Goal: Transaction & Acquisition: Purchase product/service

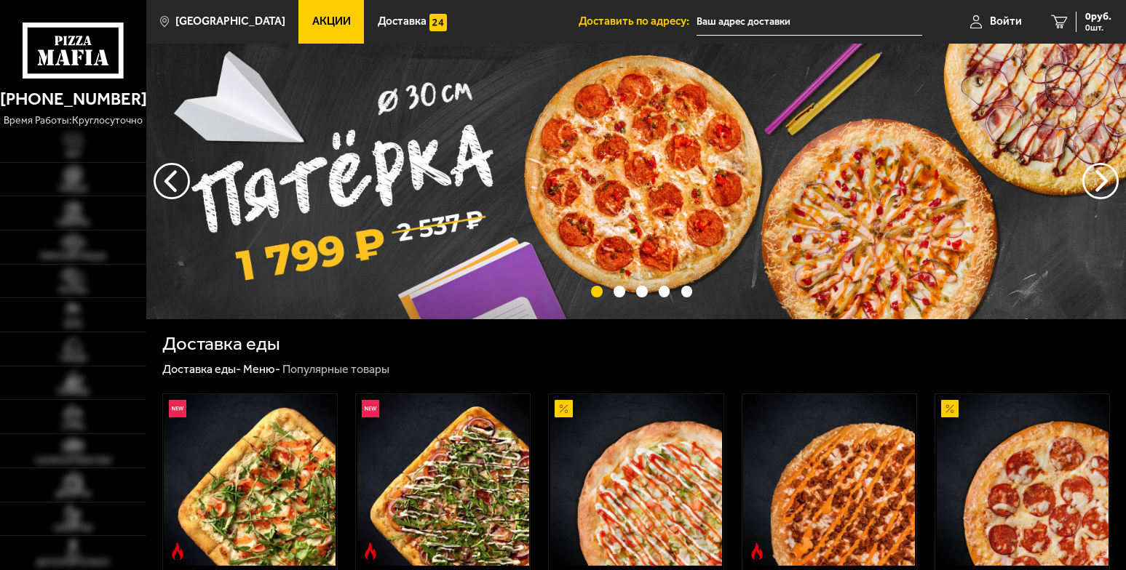
type input "[STREET_ADDRESS]"
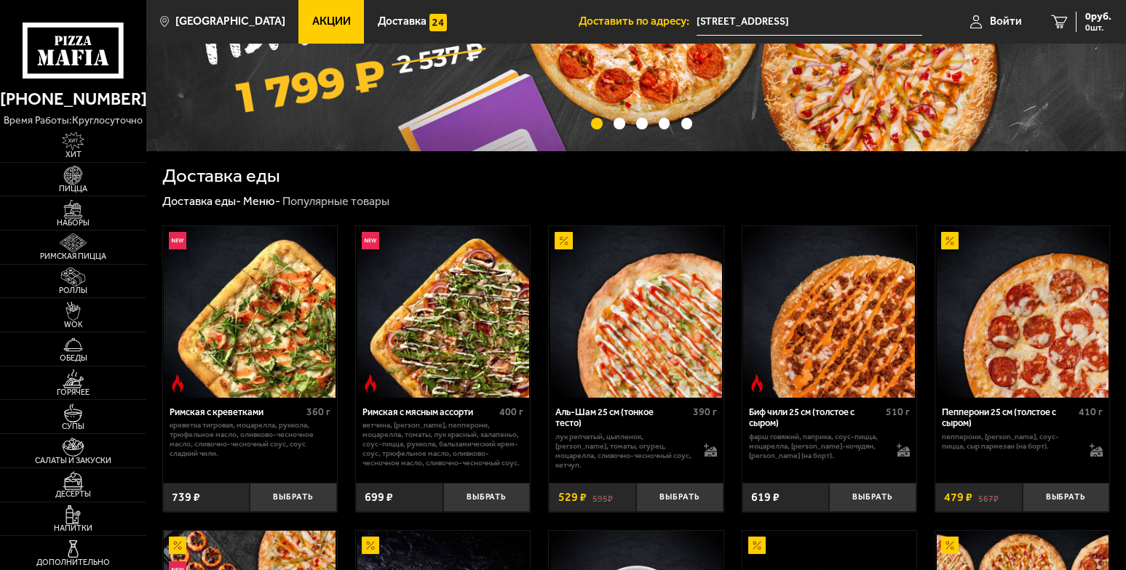
scroll to position [192, 0]
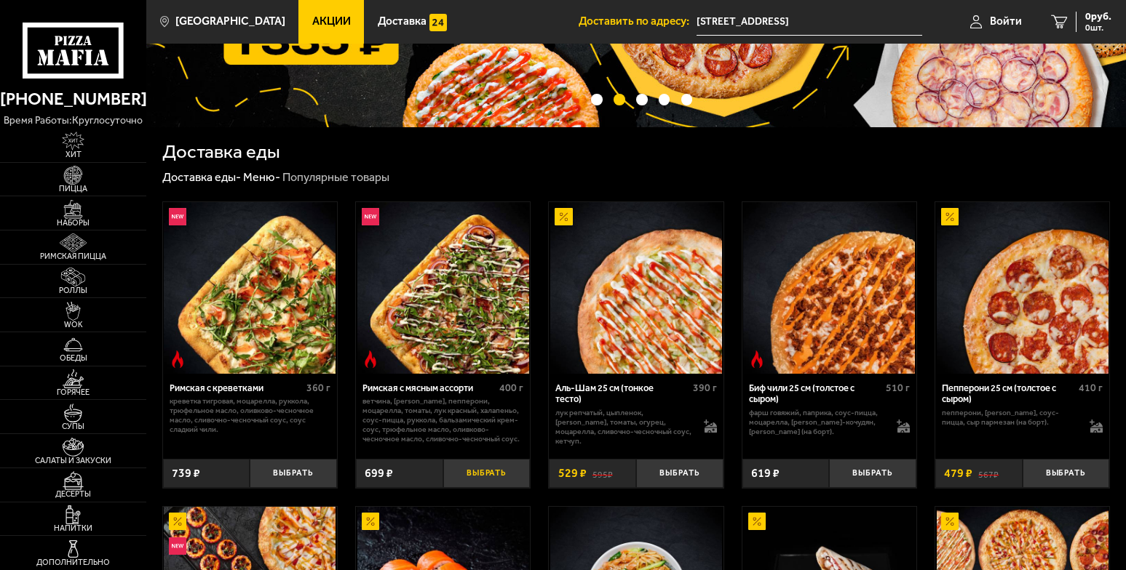
click at [483, 487] on button "Выбрать" at bounding box center [486, 473] width 87 height 28
click at [298, 487] on button "Выбрать" at bounding box center [293, 473] width 87 height 28
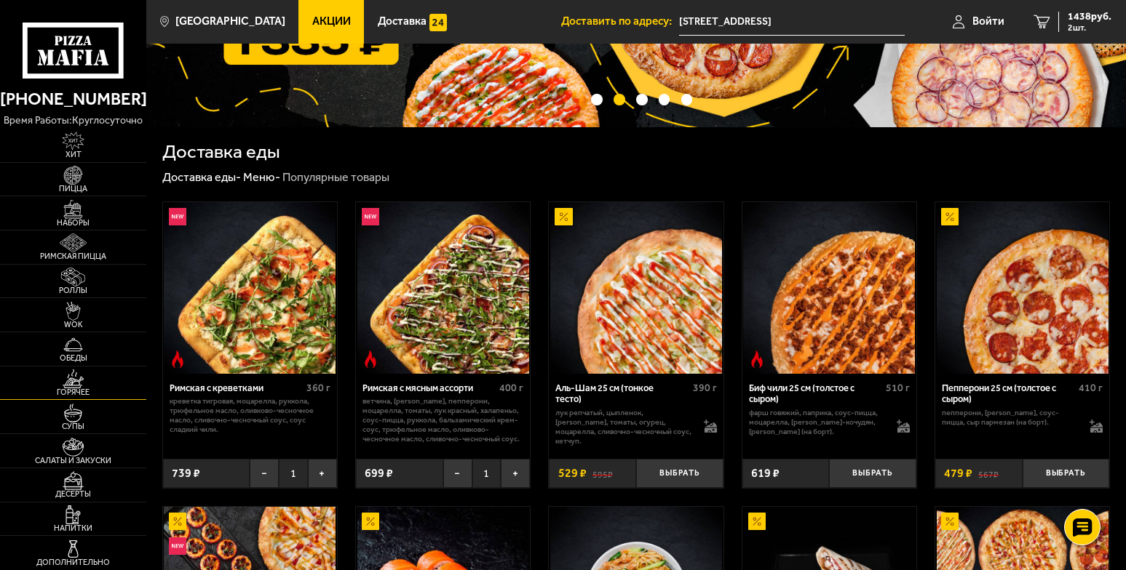
click at [110, 397] on span "Горячее" at bounding box center [73, 393] width 146 height 8
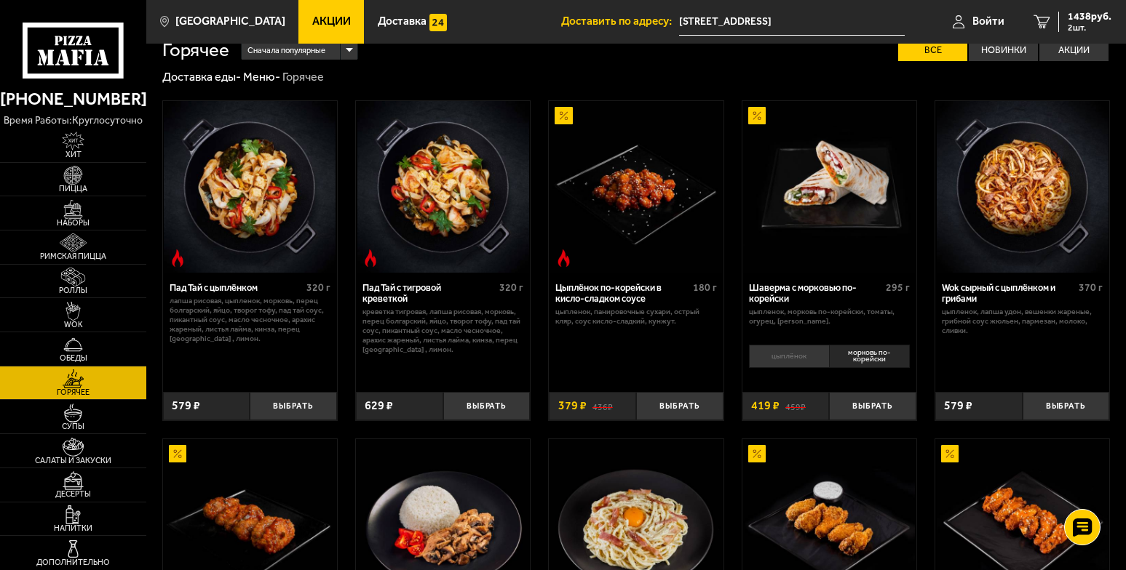
scroll to position [12, 0]
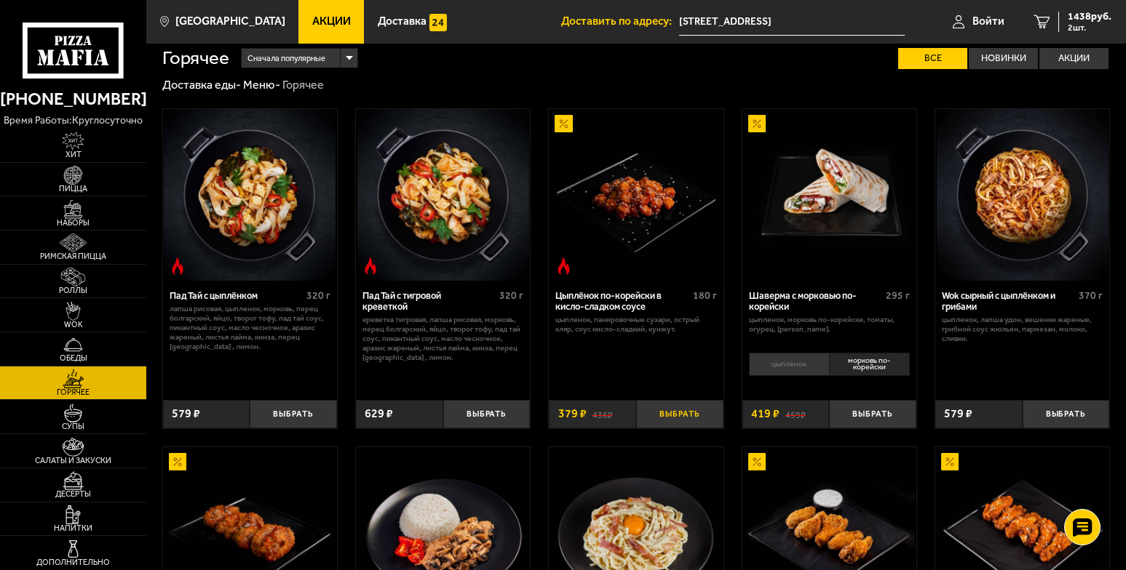
click at [685, 419] on button "Выбрать" at bounding box center [679, 414] width 87 height 28
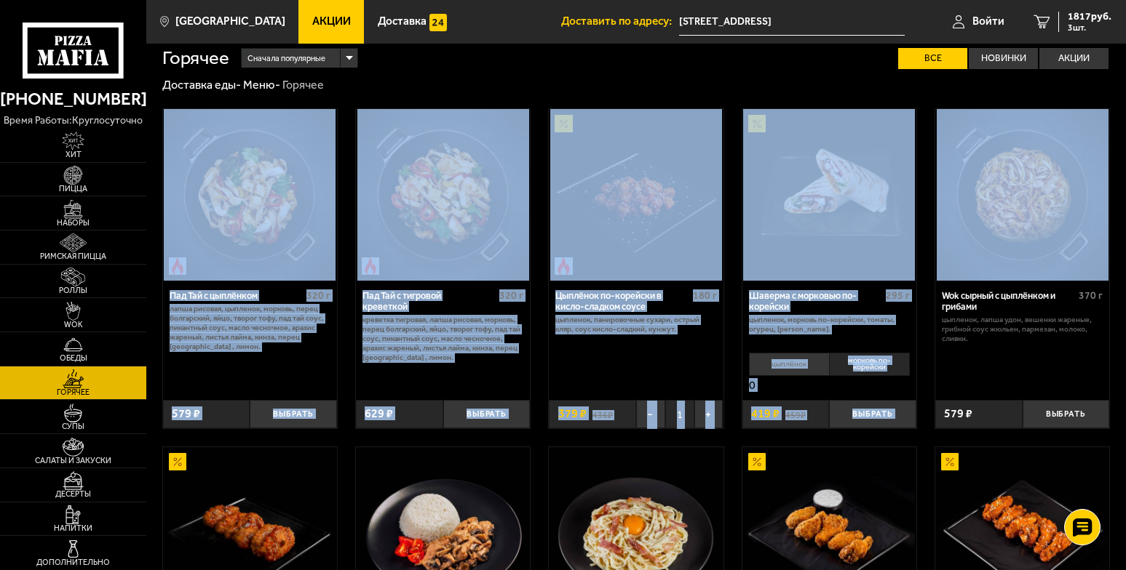
drag, startPoint x: 1123, startPoint y: 77, endPoint x: 1117, endPoint y: 168, distance: 91.2
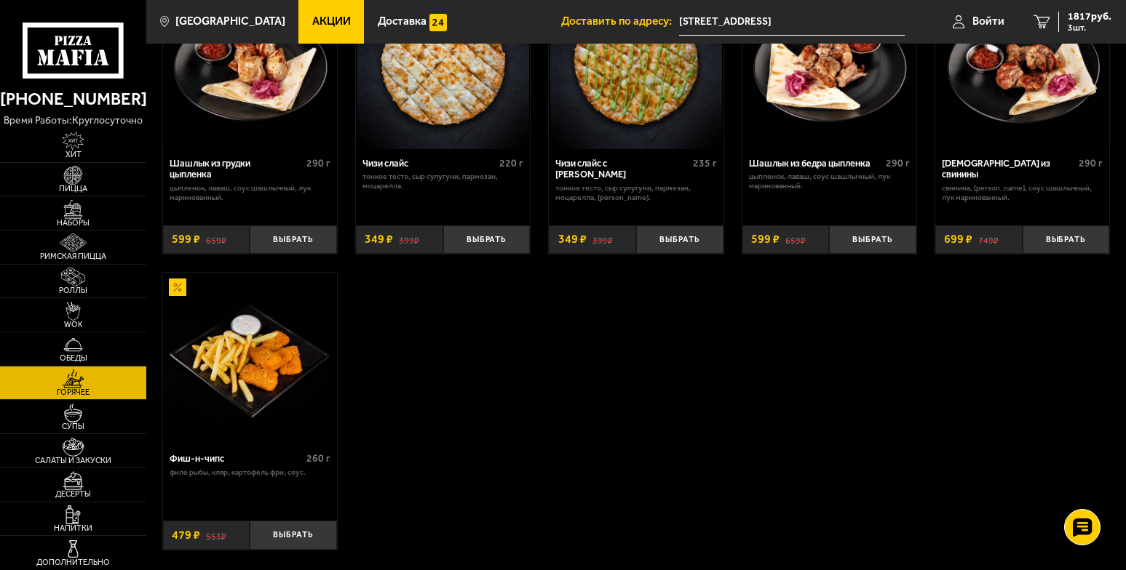
scroll to position [818, 0]
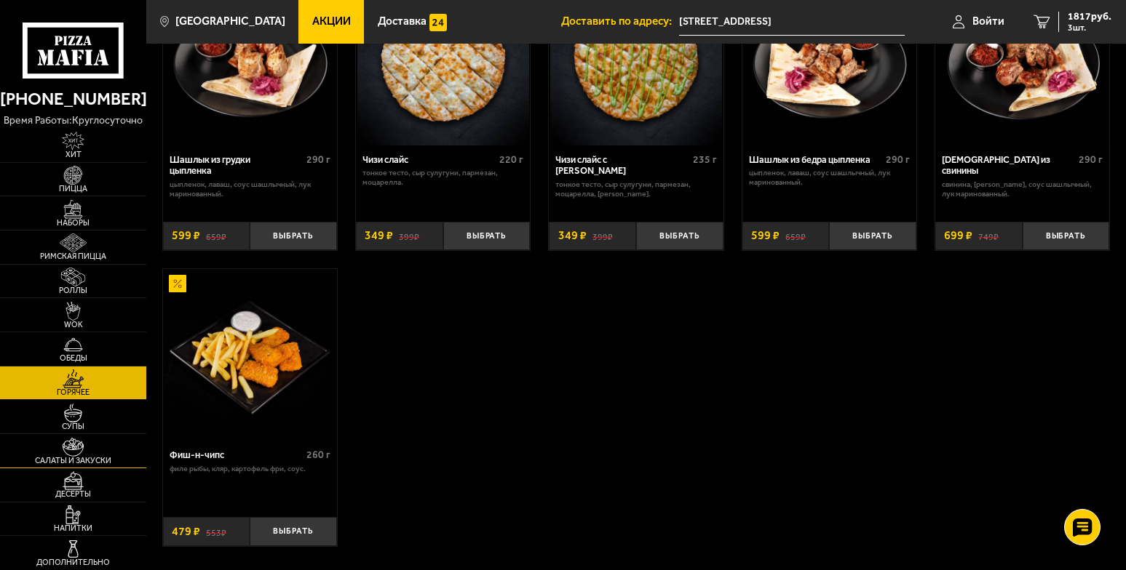
click at [140, 457] on link "Салаты и закуски" at bounding box center [73, 450] width 146 height 33
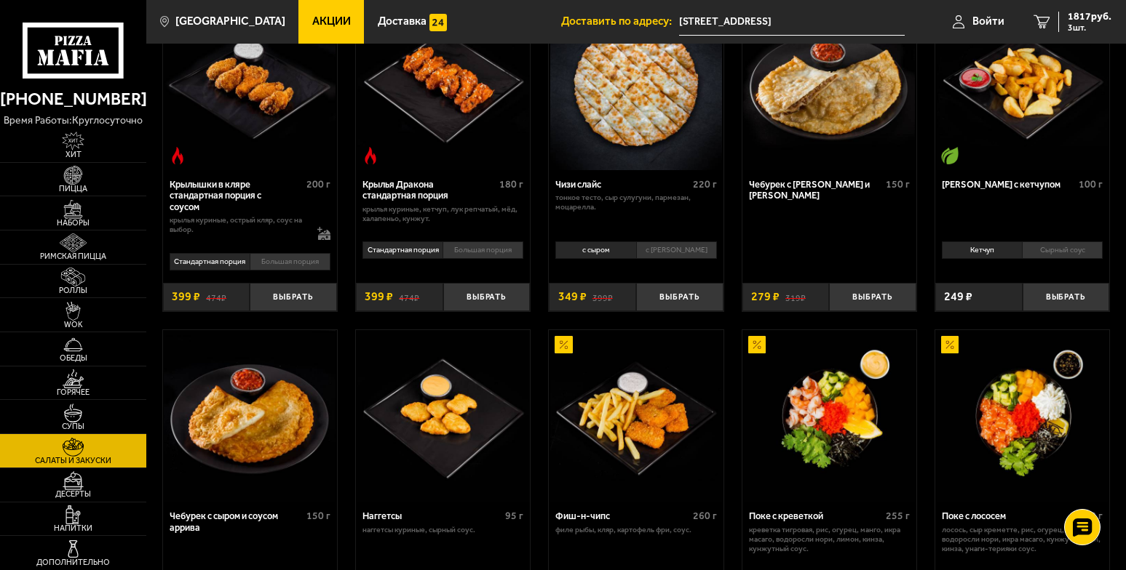
scroll to position [474, 0]
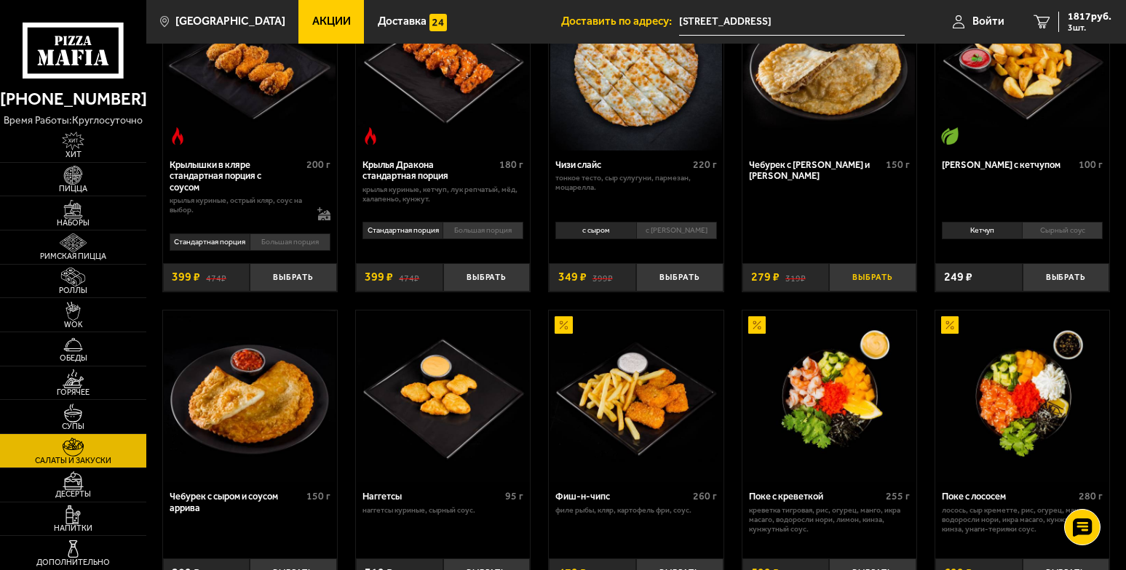
click at [864, 290] on button "Выбрать" at bounding box center [872, 277] width 87 height 28
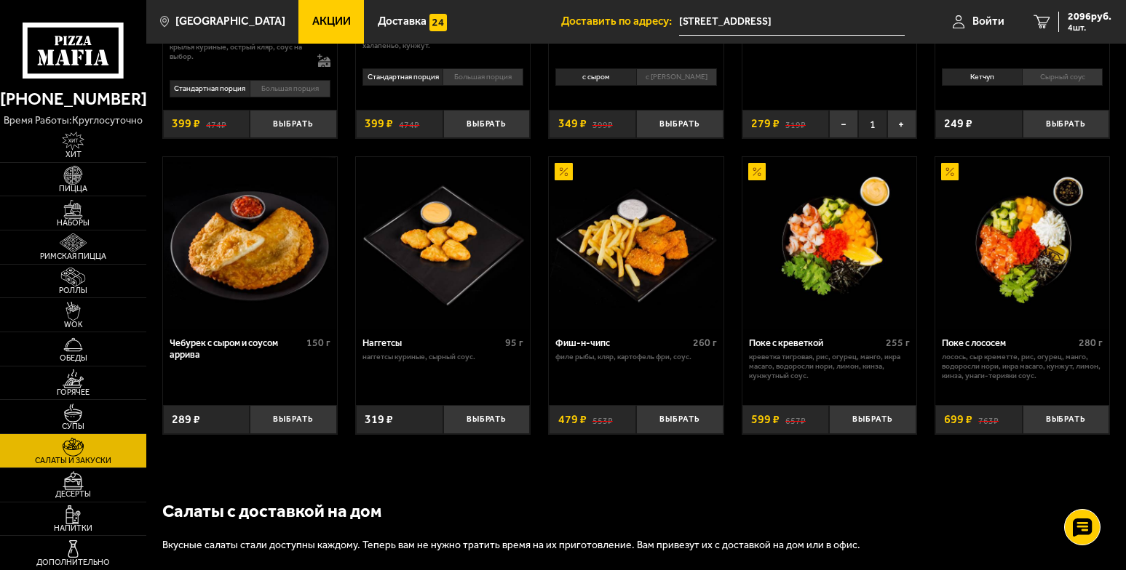
scroll to position [635, 0]
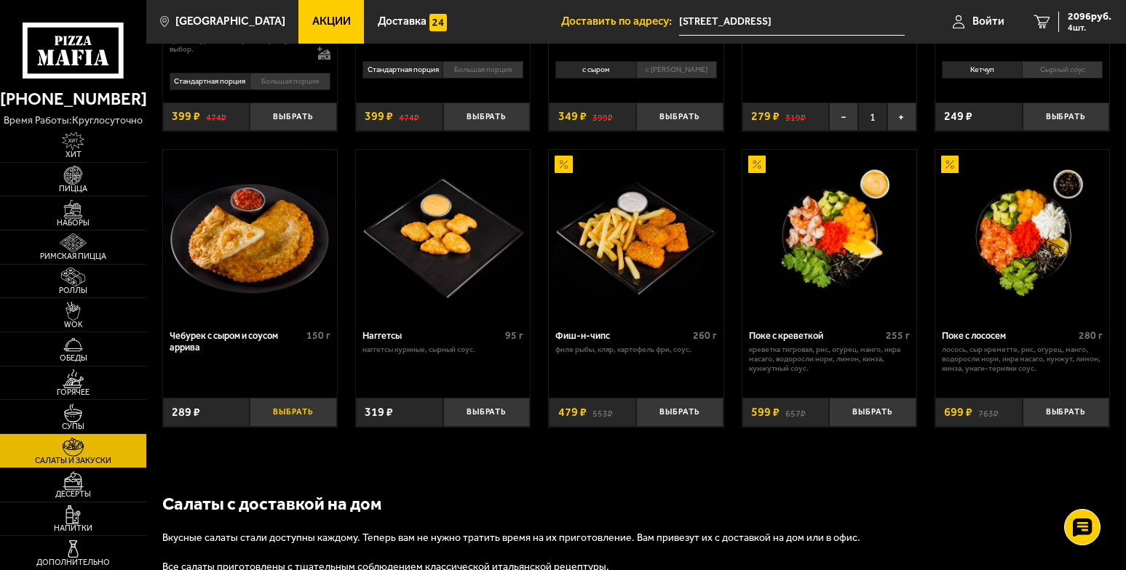
click at [291, 426] on button "Выбрать" at bounding box center [293, 412] width 87 height 28
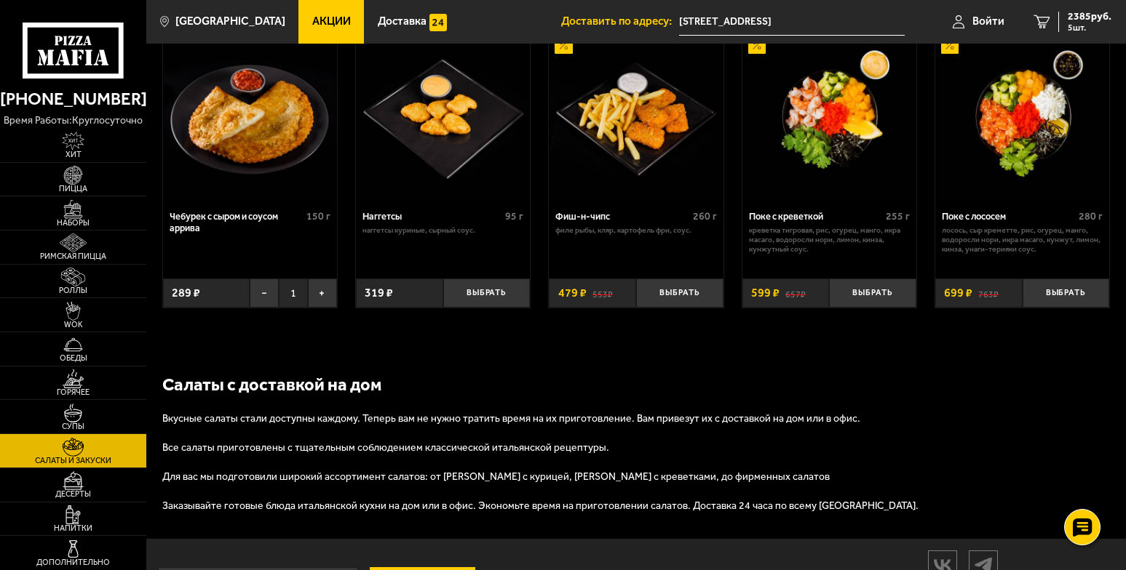
scroll to position [776, 0]
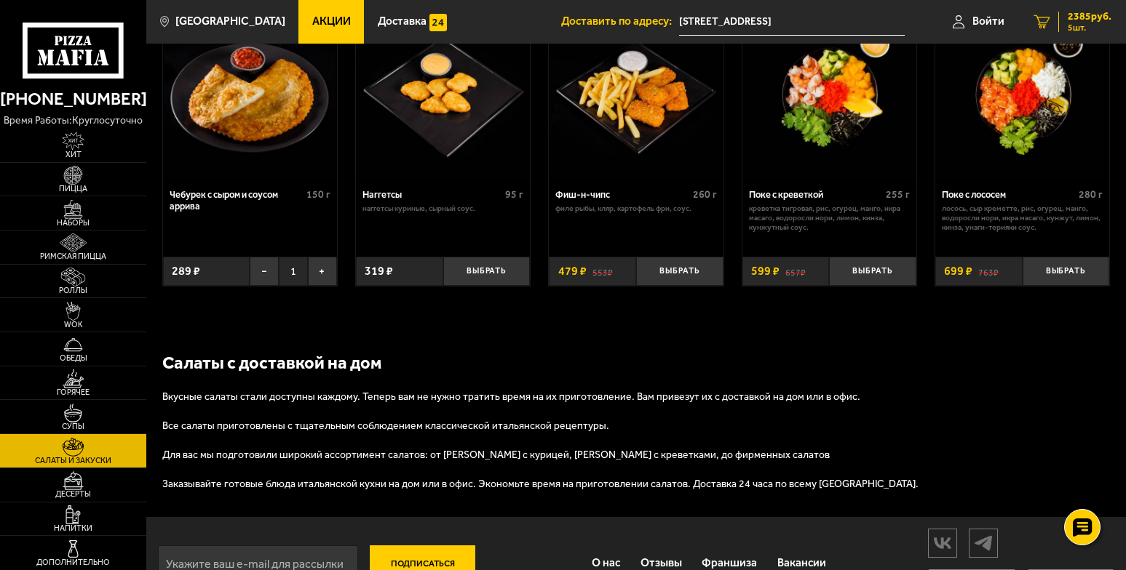
click at [1050, 21] on link "5 2385 руб. 5 шт." at bounding box center [1072, 22] width 107 height 44
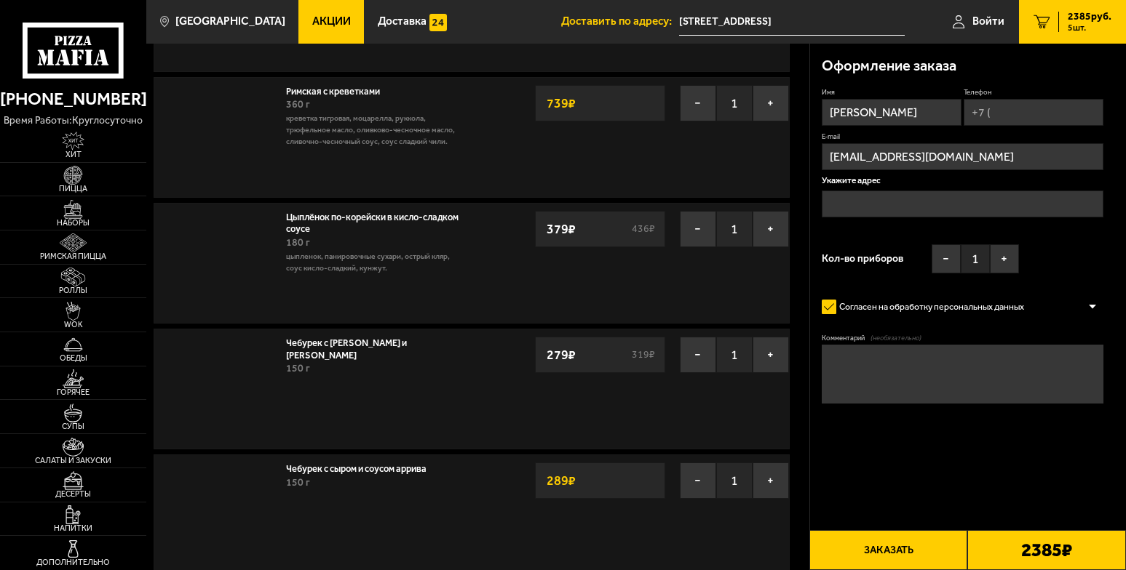
type input "[STREET_ADDRESS]"
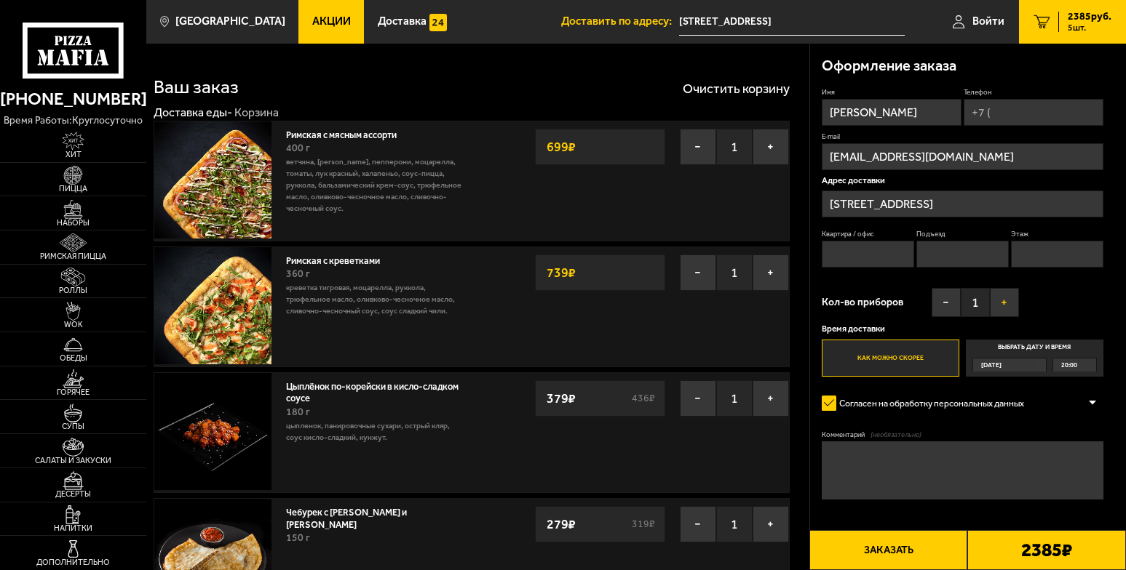
click at [1007, 305] on button "+" at bounding box center [1004, 302] width 29 height 29
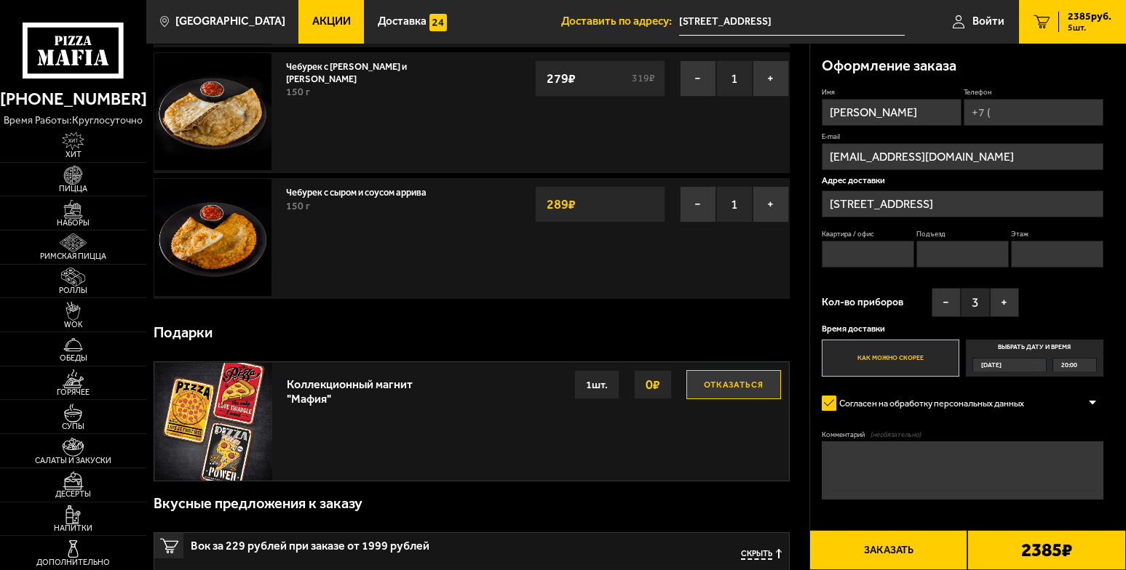
scroll to position [617, 0]
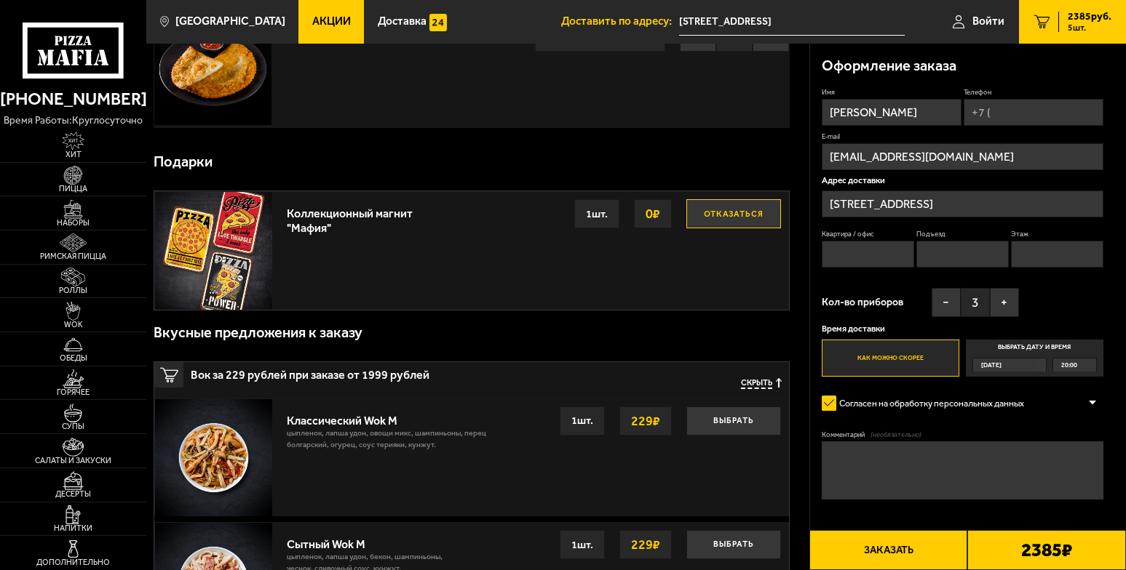
click at [875, 549] on button "Заказать" at bounding box center [888, 550] width 159 height 40
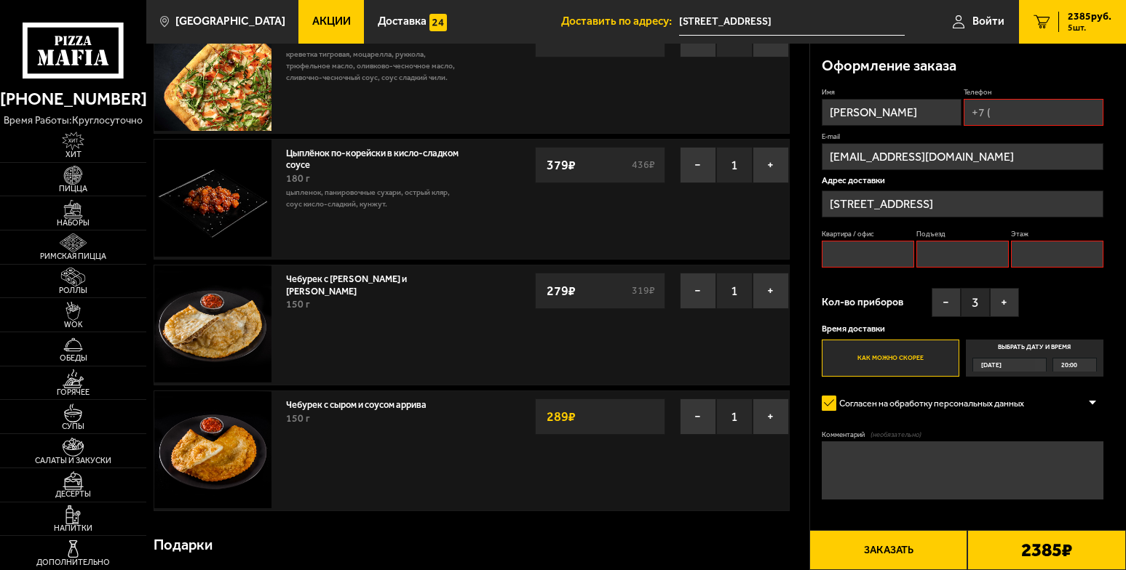
scroll to position [124, 0]
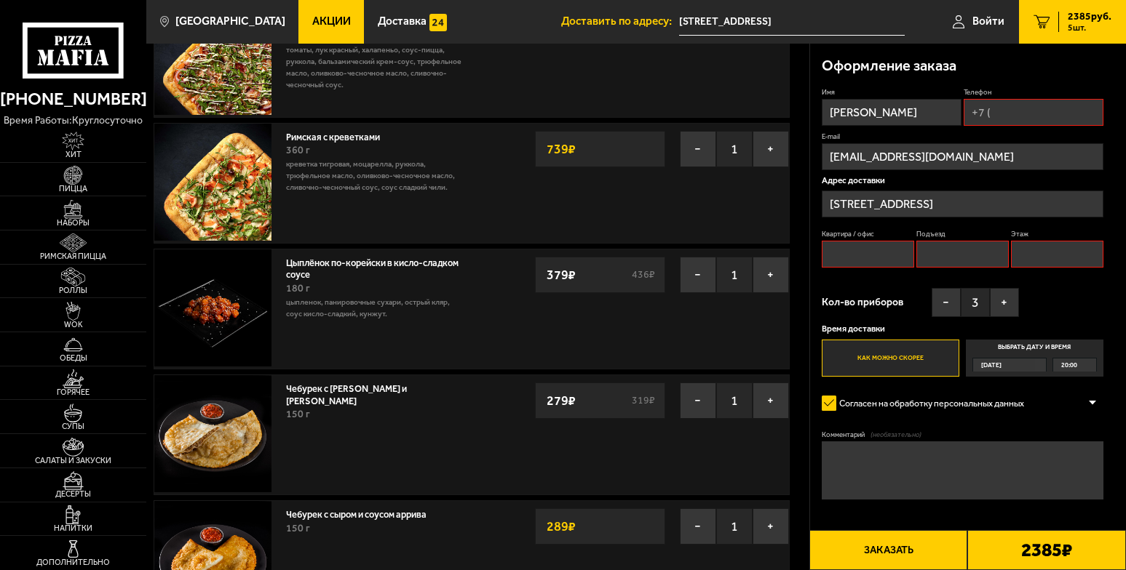
click at [869, 261] on input "Квартира / офис" at bounding box center [867, 254] width 92 height 27
type input "1"
type input "[PHONE_NUMBER]"
type input "1"
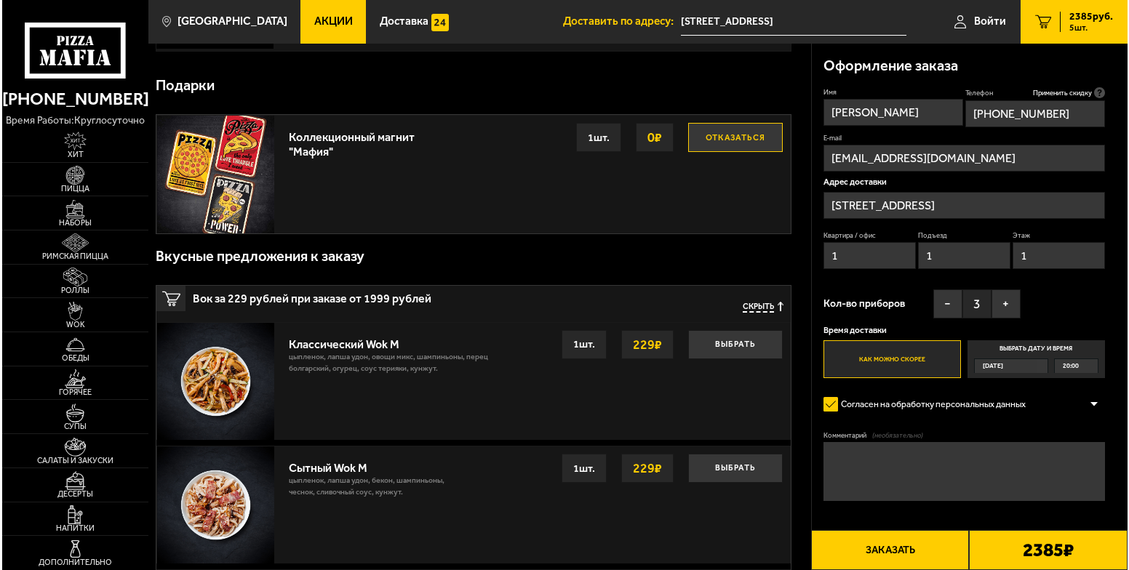
scroll to position [742, 0]
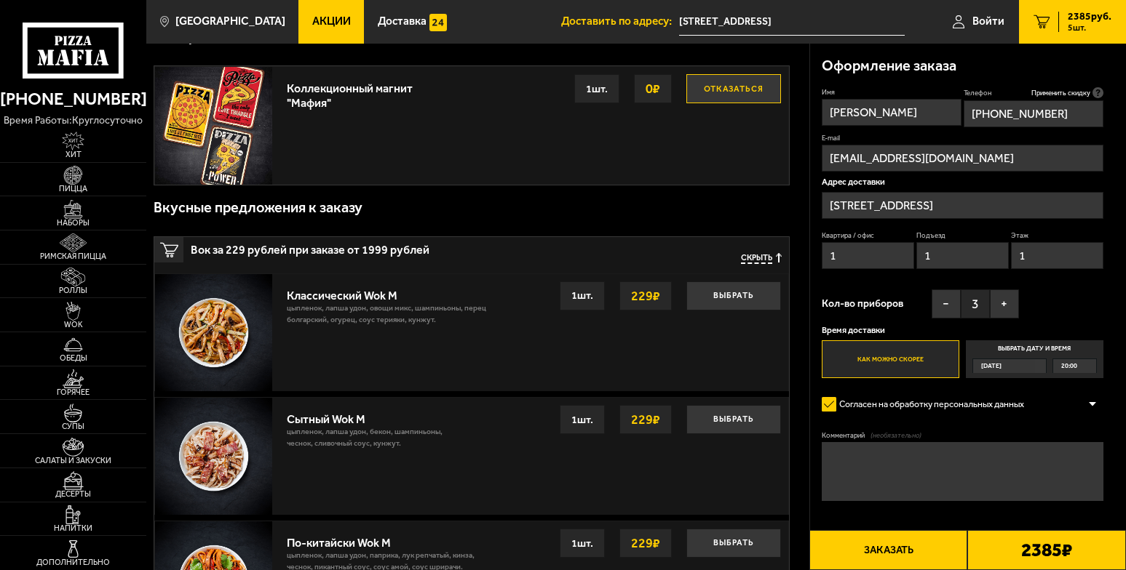
type input "1"
click at [886, 543] on button "Заказать" at bounding box center [888, 550] width 159 height 40
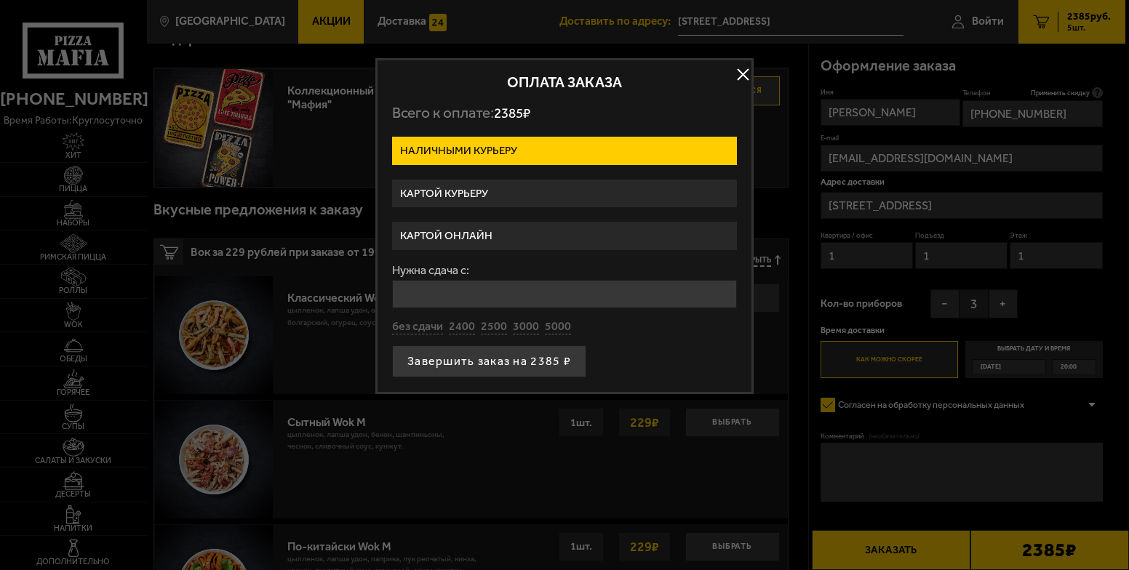
click at [466, 229] on label "Картой онлайн" at bounding box center [564, 236] width 345 height 28
click at [0, 0] on input "Картой онлайн" at bounding box center [0, 0] width 0 height 0
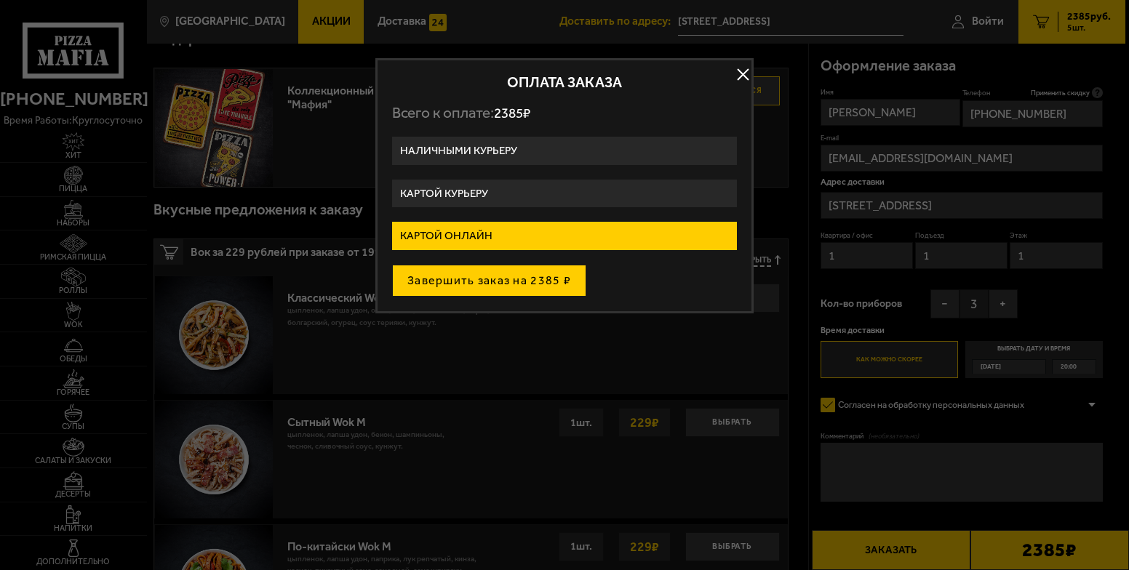
click at [522, 287] on button "Завершить заказ на 2385 ₽" at bounding box center [489, 281] width 194 height 32
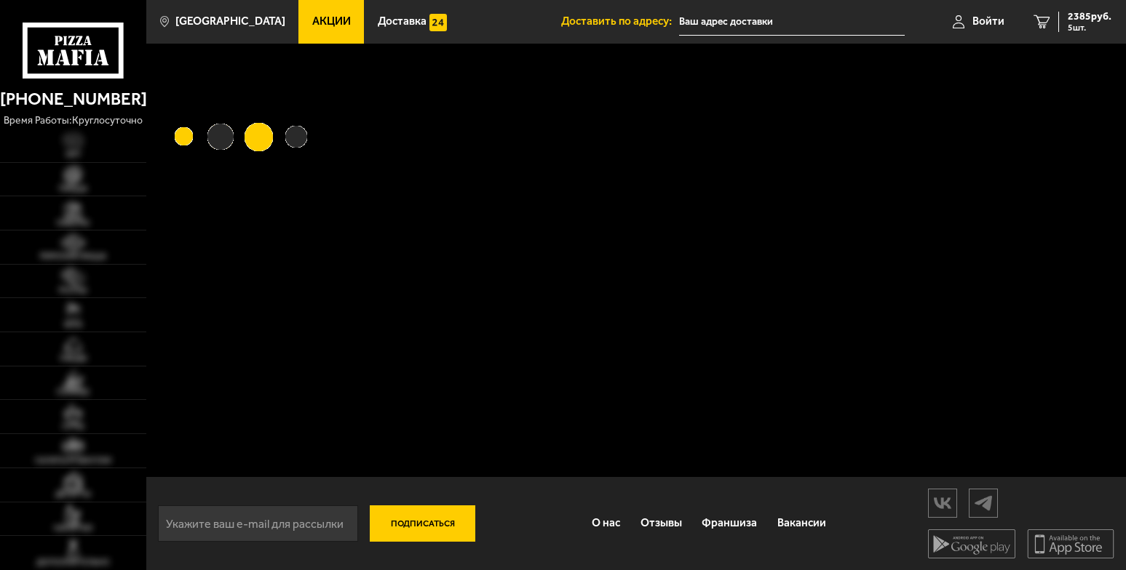
type input "[STREET_ADDRESS]"
